Goal: Task Accomplishment & Management: Manage account settings

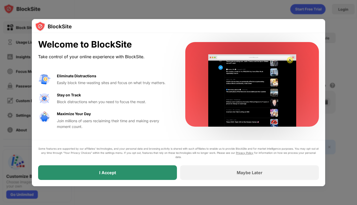
click at [137, 169] on div "I Accept" at bounding box center [107, 172] width 139 height 15
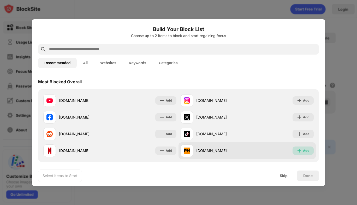
click at [303, 149] on div "Add" at bounding box center [306, 150] width 7 height 5
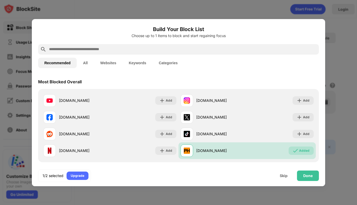
click at [97, 46] on div at bounding box center [178, 49] width 281 height 10
click at [97, 46] on input "text" at bounding box center [183, 49] width 268 height 6
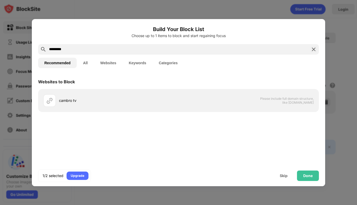
click at [106, 61] on button "Websites" at bounding box center [108, 63] width 28 height 10
click at [79, 67] on button "All" at bounding box center [85, 63] width 17 height 10
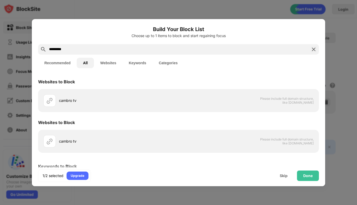
click at [48, 64] on button "Recommended" at bounding box center [57, 63] width 39 height 10
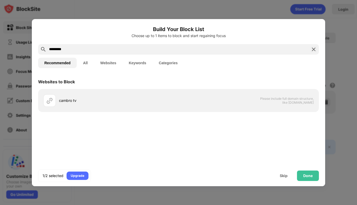
click at [82, 47] on input "*********" at bounding box center [179, 49] width 260 height 6
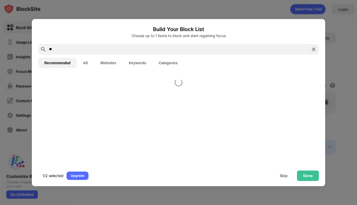
type input "*"
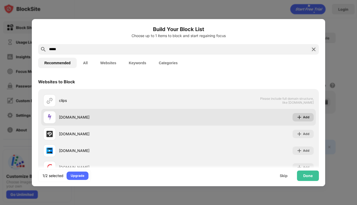
type input "*****"
click at [298, 116] on img at bounding box center [299, 117] width 5 height 5
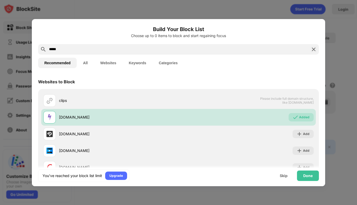
click at [311, 46] on img at bounding box center [314, 49] width 6 height 6
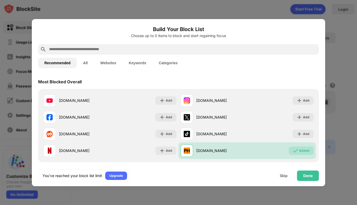
click at [106, 45] on div at bounding box center [178, 49] width 281 height 10
click at [107, 48] on input "text" at bounding box center [183, 49] width 268 height 6
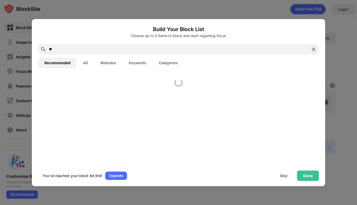
type input "*"
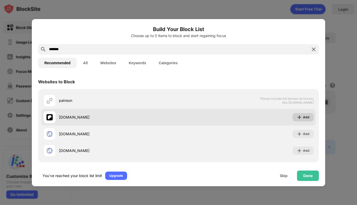
type input "*******"
click at [303, 118] on div "Add" at bounding box center [306, 117] width 7 height 5
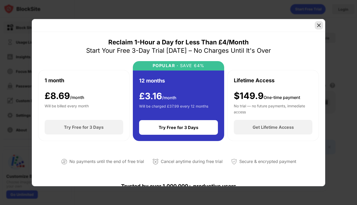
click at [320, 26] on img at bounding box center [318, 25] width 5 height 5
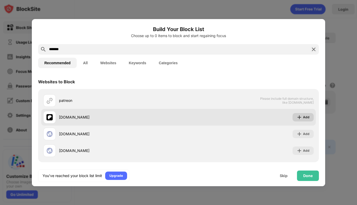
click at [297, 116] on img at bounding box center [299, 117] width 5 height 5
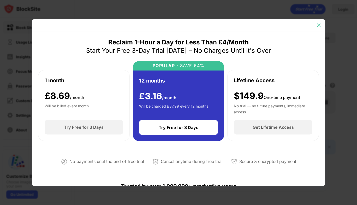
click at [317, 23] on img at bounding box center [318, 25] width 5 height 5
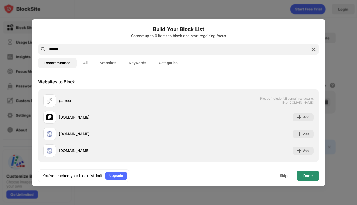
click at [304, 174] on div "Done" at bounding box center [307, 176] width 9 height 4
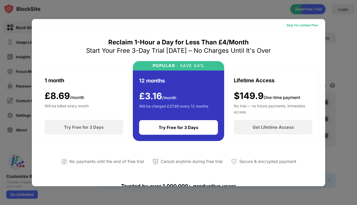
click at [292, 25] on div "Skip for Limited Plan" at bounding box center [302, 25] width 31 height 5
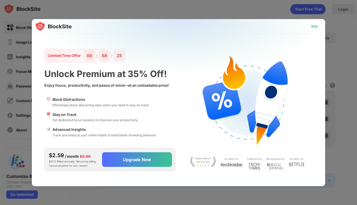
click at [310, 26] on div "Skip" at bounding box center [314, 26] width 15 height 8
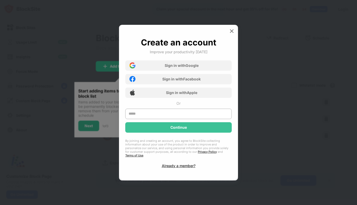
click at [236, 32] on div "Create an account Improve your productivity today Sign in with Google Sign in w…" at bounding box center [178, 103] width 119 height 156
click at [235, 33] on div at bounding box center [232, 31] width 8 height 8
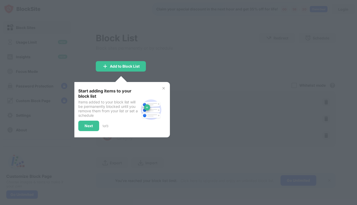
click at [153, 85] on div "Start adding items to your block list Items added to your block list will be pe…" at bounding box center [121, 109] width 98 height 55
click at [169, 73] on div at bounding box center [178, 102] width 357 height 205
drag, startPoint x: 65, startPoint y: 134, endPoint x: 82, endPoint y: 126, distance: 18.9
click at [96, 129] on div "Block List Block sites permanently or by schedule Redirect Choose a site to be …" at bounding box center [216, 110] width 240 height 155
click at [82, 126] on div "Next" at bounding box center [88, 126] width 21 height 10
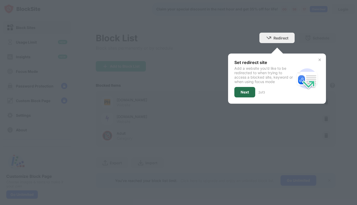
click at [246, 90] on div "Next" at bounding box center [245, 92] width 8 height 4
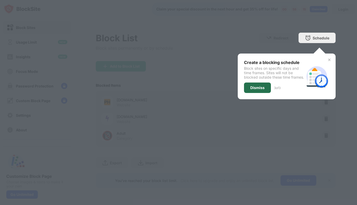
click at [256, 89] on div "Dismiss" at bounding box center [257, 87] width 27 height 10
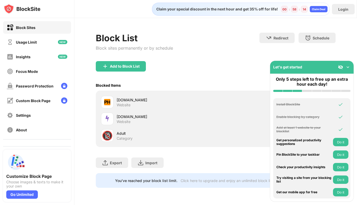
click at [127, 136] on div "Category" at bounding box center [125, 138] width 16 height 5
drag, startPoint x: 119, startPoint y: 137, endPoint x: 106, endPoint y: 137, distance: 12.5
click at [119, 137] on div "Category" at bounding box center [125, 138] width 16 height 5
click at [106, 137] on div "🔞" at bounding box center [107, 135] width 11 height 11
click at [122, 66] on div "Add to Block List" at bounding box center [125, 66] width 30 height 4
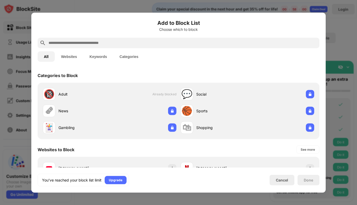
click at [40, 93] on div "🔞 Adult Already blocked 💬 Social 🗞 News 🏀 Sports 🃏 Gambling 🛍 Shopping" at bounding box center [179, 110] width 282 height 56
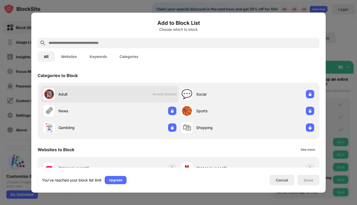
click at [48, 93] on div "🔞" at bounding box center [49, 94] width 11 height 11
click at [66, 93] on div "Adult" at bounding box center [83, 93] width 51 height 5
click at [167, 92] on span "Already blocked" at bounding box center [164, 94] width 24 height 4
click at [167, 94] on span "Already blocked" at bounding box center [164, 94] width 24 height 4
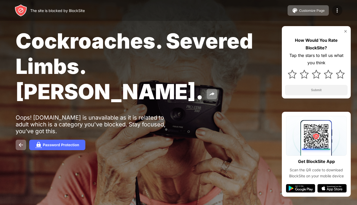
click at [335, 8] on img at bounding box center [337, 10] width 6 height 6
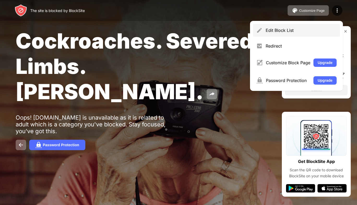
click at [269, 26] on div "Edit Block List" at bounding box center [296, 30] width 87 height 13
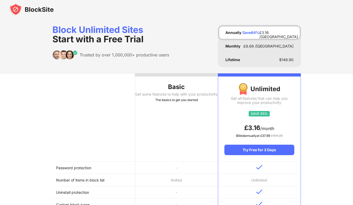
click at [38, 17] on div at bounding box center [176, 9] width 353 height 19
click at [33, 10] on img at bounding box center [31, 9] width 44 height 13
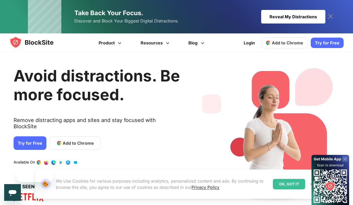
scroll to position [26, 0]
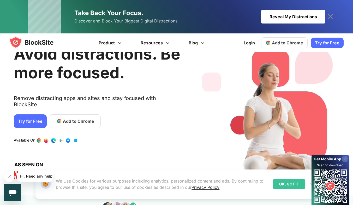
click at [280, 11] on div "Reveal My Distractions" at bounding box center [293, 17] width 64 height 14
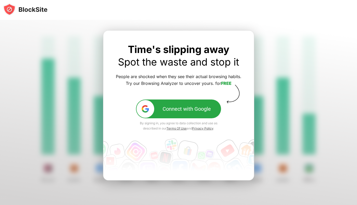
click at [159, 104] on button "Connect with Google" at bounding box center [178, 108] width 85 height 19
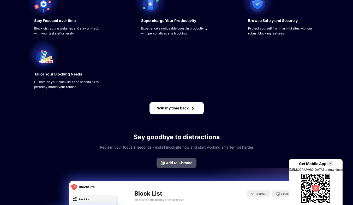
scroll to position [78, 0]
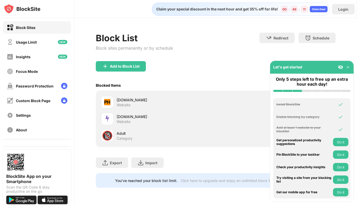
click at [182, 160] on div "Export Export Files (for websites items only) Import Import Files (for websites…" at bounding box center [216, 160] width 240 height 26
click at [41, 46] on div "Usage Limit" at bounding box center [37, 42] width 68 height 13
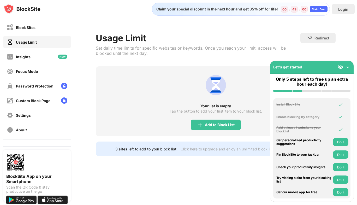
click at [46, 37] on div "Usage Limit" at bounding box center [37, 42] width 68 height 13
click at [46, 32] on div "Block Sites" at bounding box center [37, 27] width 68 height 13
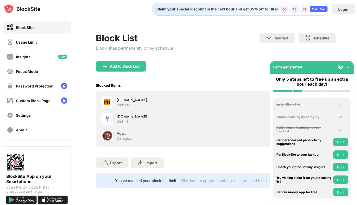
click at [127, 128] on div "🔞 Adult Category" at bounding box center [216, 135] width 234 height 17
click at [128, 103] on div "Website" at bounding box center [124, 105] width 14 height 5
click at [132, 63] on div "Add to Block List" at bounding box center [121, 66] width 50 height 10
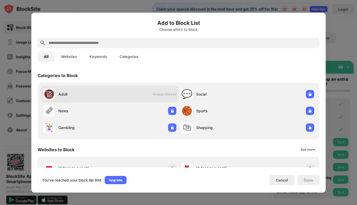
click at [87, 98] on div "🔞 Adult" at bounding box center [76, 94] width 67 height 13
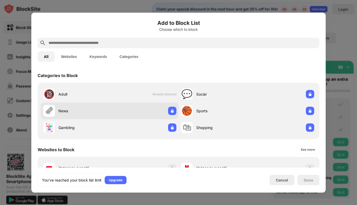
drag, startPoint x: 90, startPoint y: 96, endPoint x: 82, endPoint y: 114, distance: 19.2
click at [82, 114] on div "🗞 News" at bounding box center [76, 110] width 67 height 13
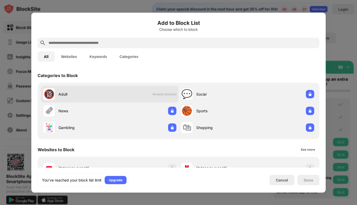
click at [111, 98] on div "🔞 Adult Already blocked" at bounding box center [110, 94] width 138 height 17
click at [64, 95] on div "Adult" at bounding box center [83, 93] width 51 height 5
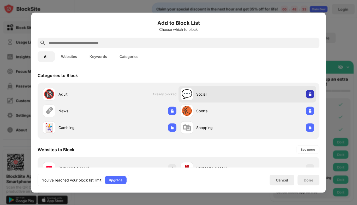
click at [307, 93] on img at bounding box center [309, 93] width 5 height 5
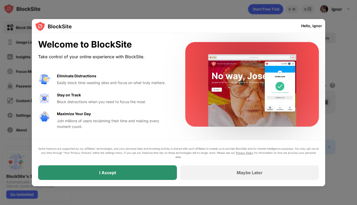
click at [152, 170] on div "I Accept" at bounding box center [107, 172] width 139 height 15
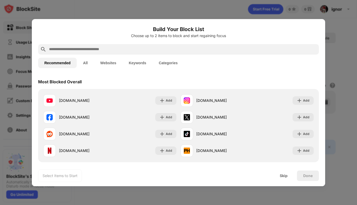
click at [87, 62] on button "All" at bounding box center [85, 63] width 17 height 10
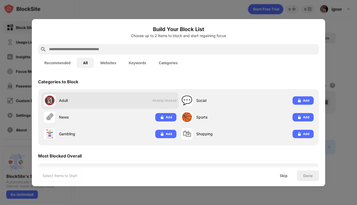
click at [130, 104] on div "🔞 Adult Already blocked" at bounding box center [109, 100] width 137 height 17
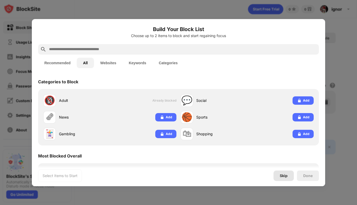
click at [288, 178] on div "Skip" at bounding box center [284, 175] width 20 height 10
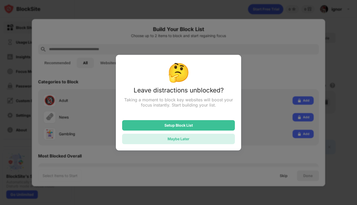
click at [213, 136] on div "Maybe Later" at bounding box center [178, 139] width 113 height 10
